Goal: Task Accomplishment & Management: Manage account settings

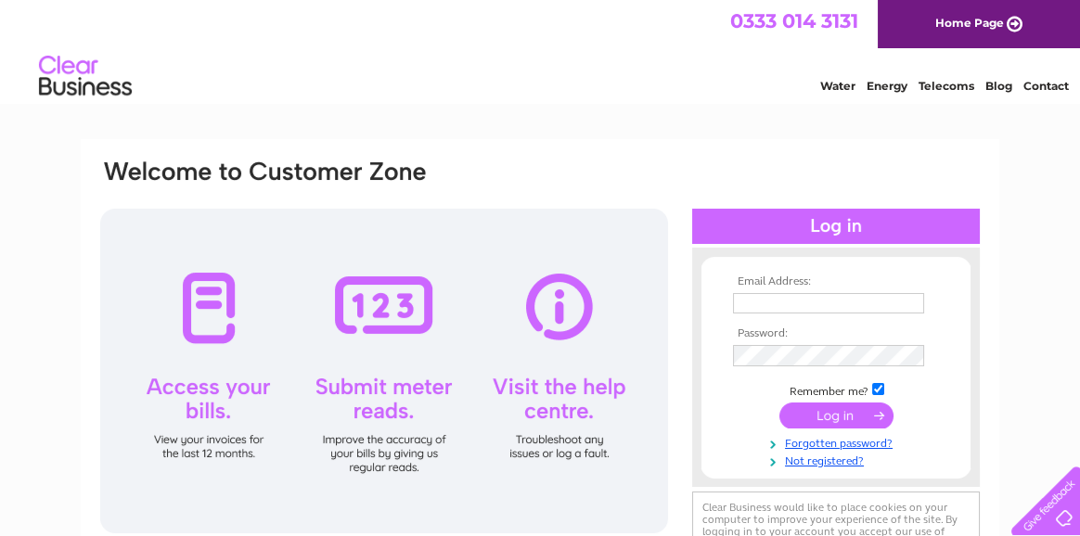
drag, startPoint x: 0, startPoint y: 0, endPoint x: 745, endPoint y: 311, distance: 807.6
click at [745, 311] on input "text" at bounding box center [828, 303] width 191 height 20
type input "lynnerobertson01@hotmail.co.uk"
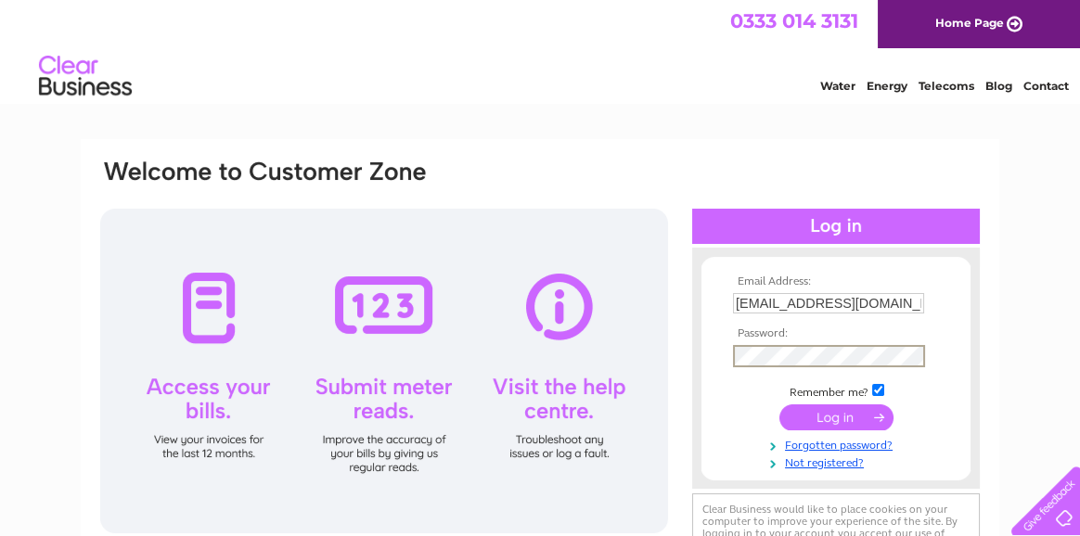
click at [878, 412] on input "submit" at bounding box center [837, 418] width 114 height 26
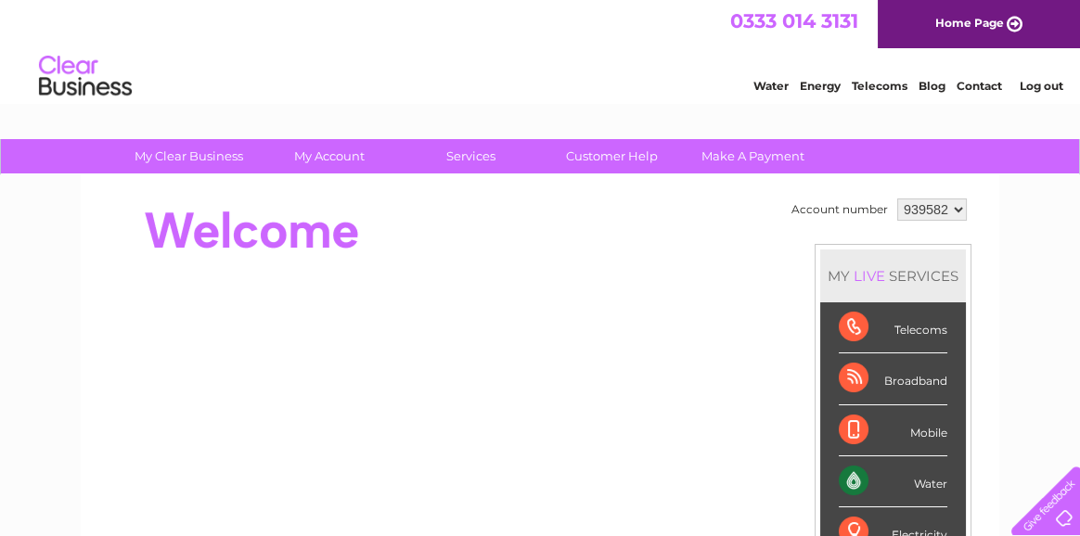
click at [883, 482] on div "Water" at bounding box center [893, 482] width 109 height 51
click at [848, 479] on div "Water" at bounding box center [893, 482] width 109 height 51
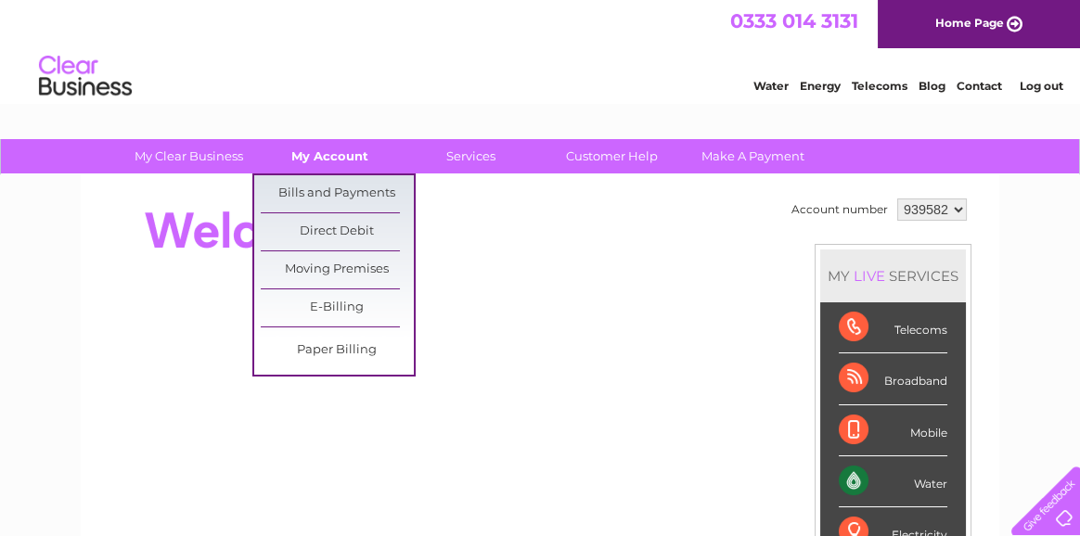
click at [333, 165] on link "My Account" at bounding box center [329, 156] width 153 height 34
click at [345, 198] on link "Bills and Payments" at bounding box center [337, 193] width 153 height 37
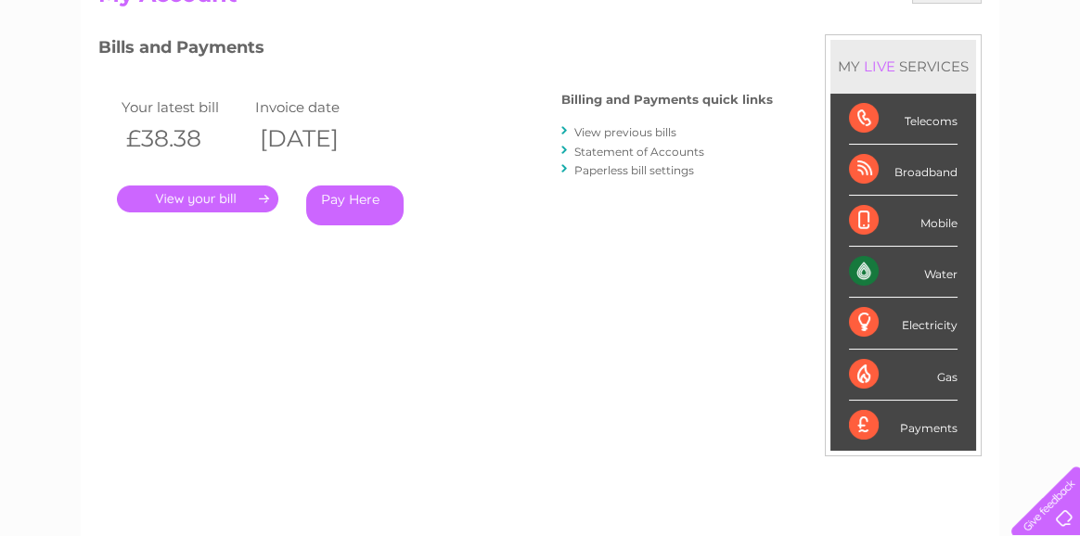
click at [205, 188] on link "." at bounding box center [198, 199] width 162 height 27
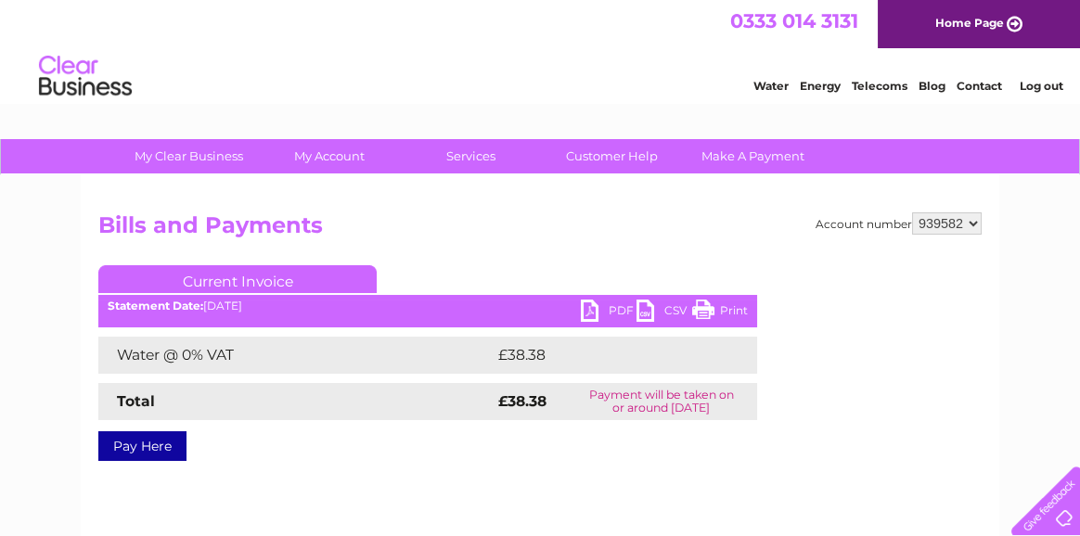
click at [597, 303] on link "PDF" at bounding box center [609, 313] width 56 height 27
